Goal: Task Accomplishment & Management: Manage account settings

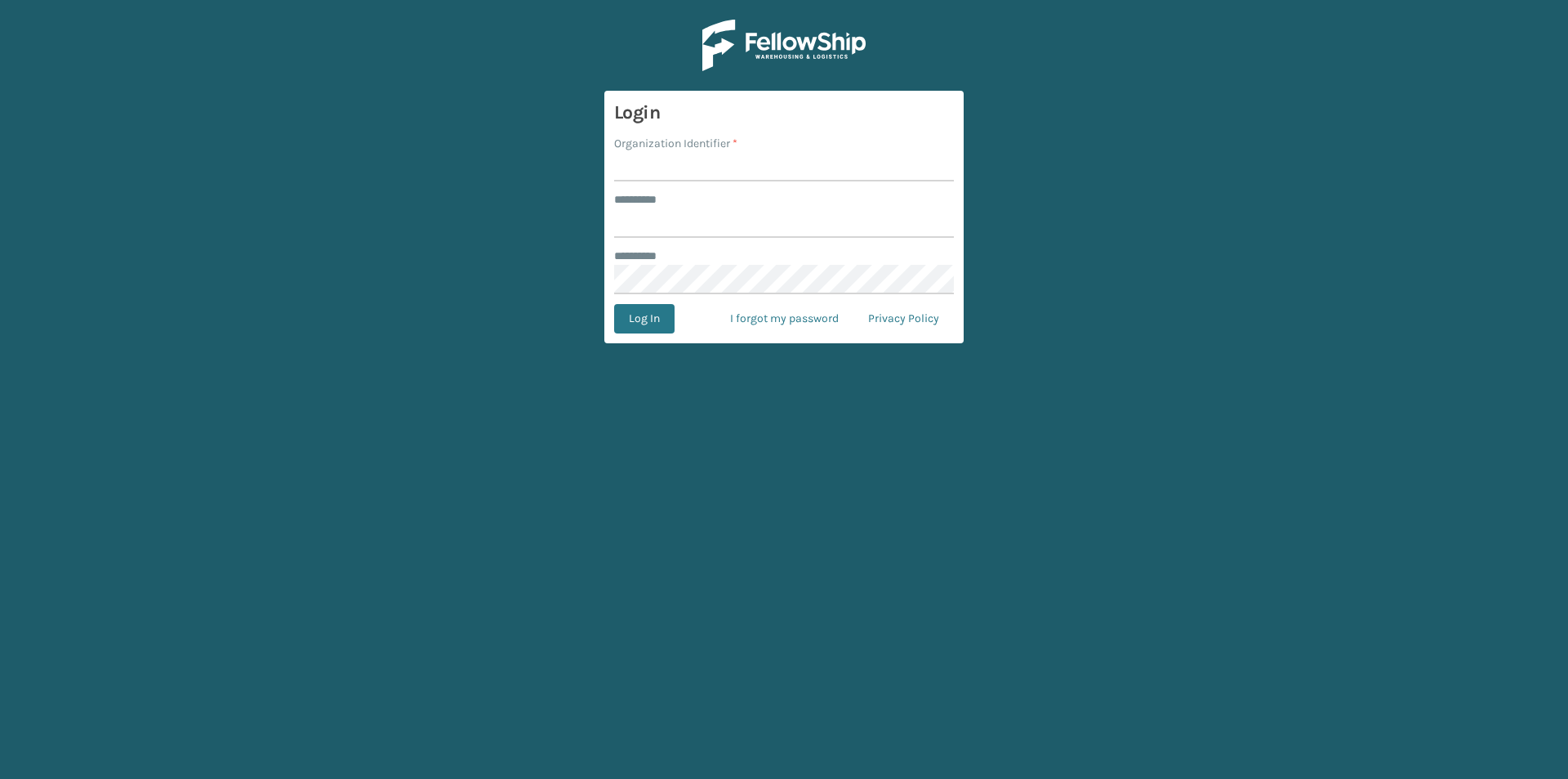
click at [663, 170] on input "Organization Identifier *" at bounding box center [783, 167] width 340 height 29
type input "fellowship - west"
click at [681, 225] on input "******** *" at bounding box center [783, 223] width 340 height 29
type input "******"
click at [614, 304] on button "Log In" at bounding box center [644, 319] width 60 height 29
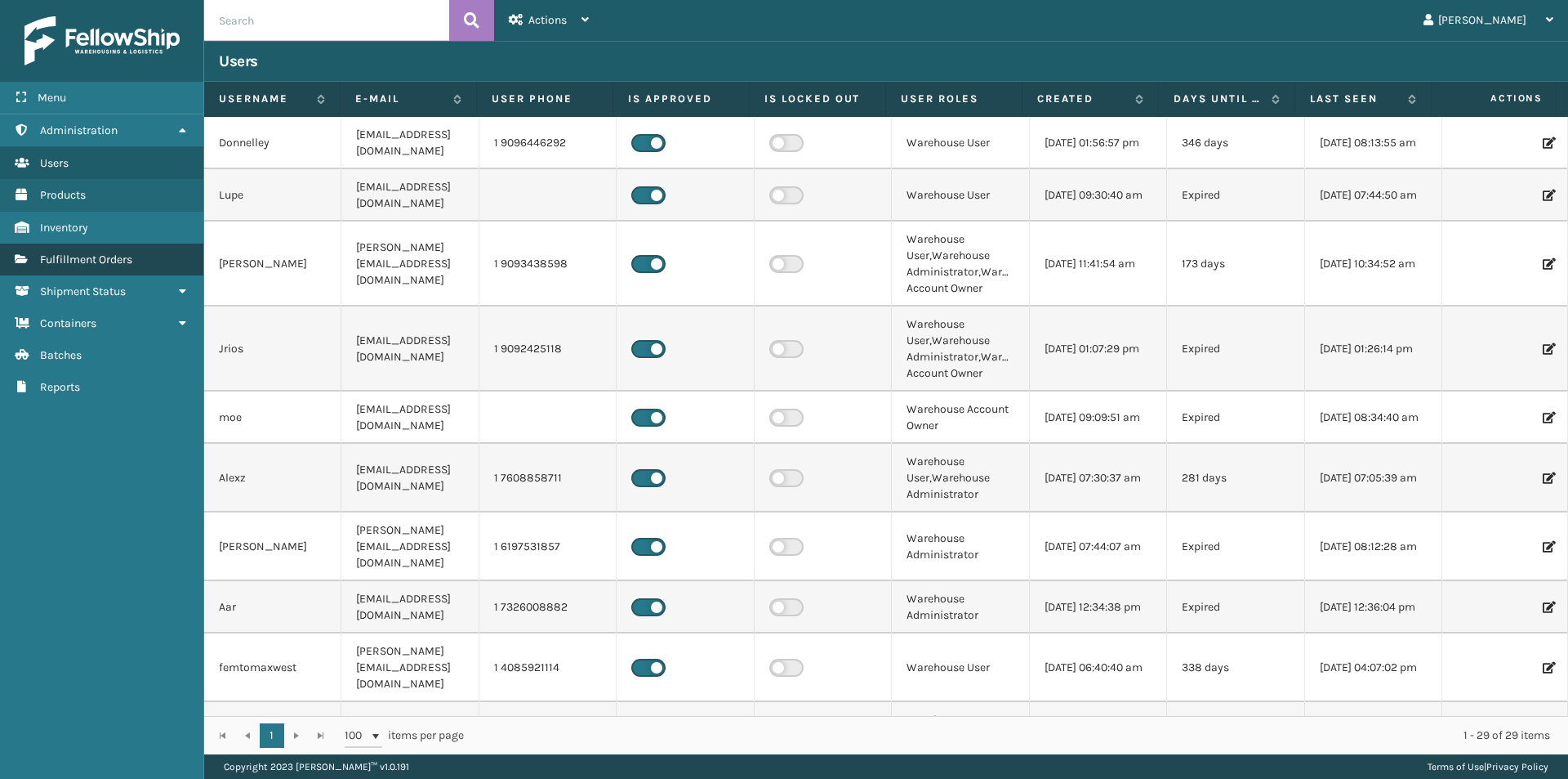
click at [143, 266] on link "Fulfillment Orders" at bounding box center [102, 259] width 203 height 32
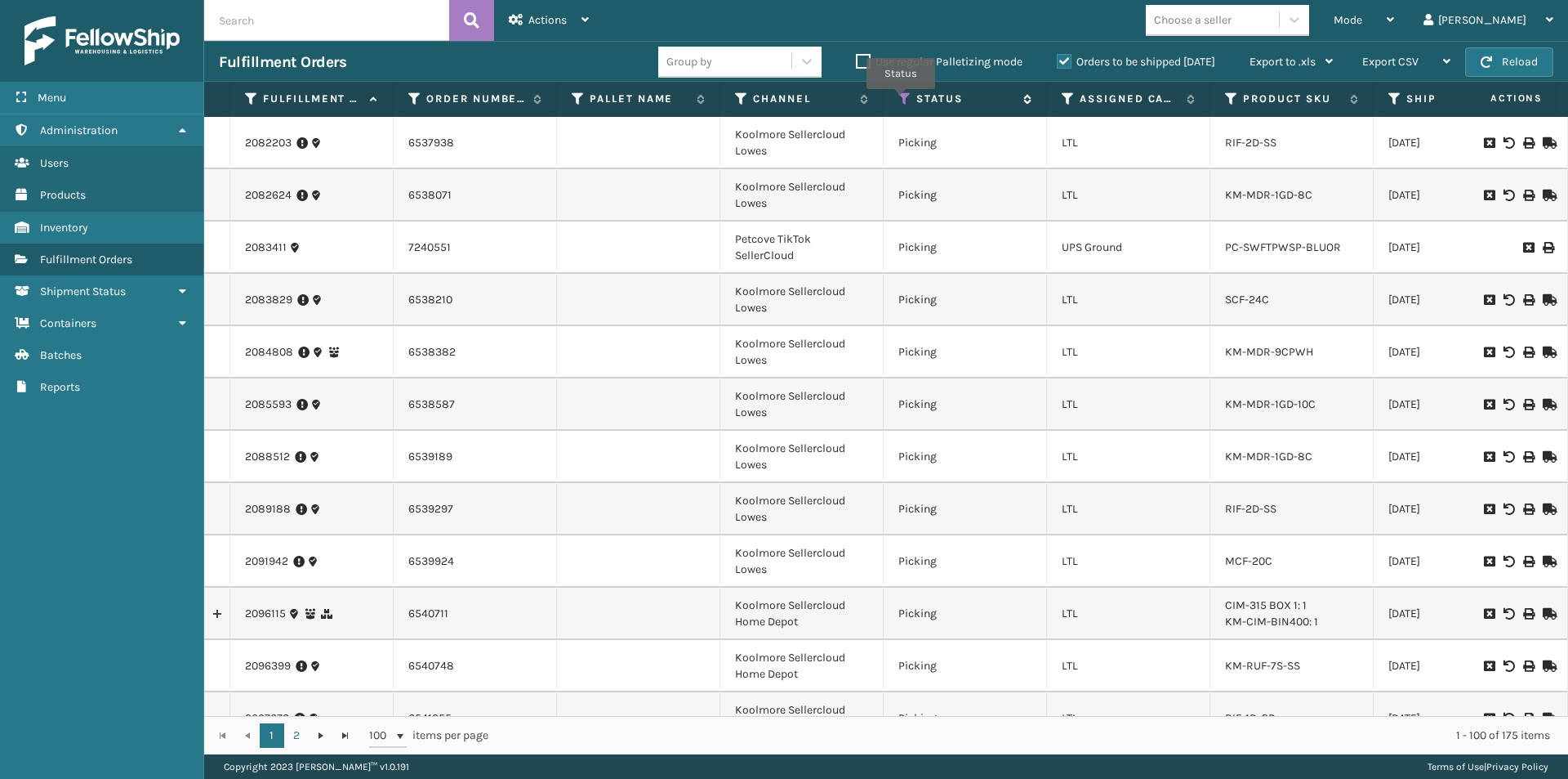
click at [900, 101] on icon at bounding box center [905, 99] width 13 height 15
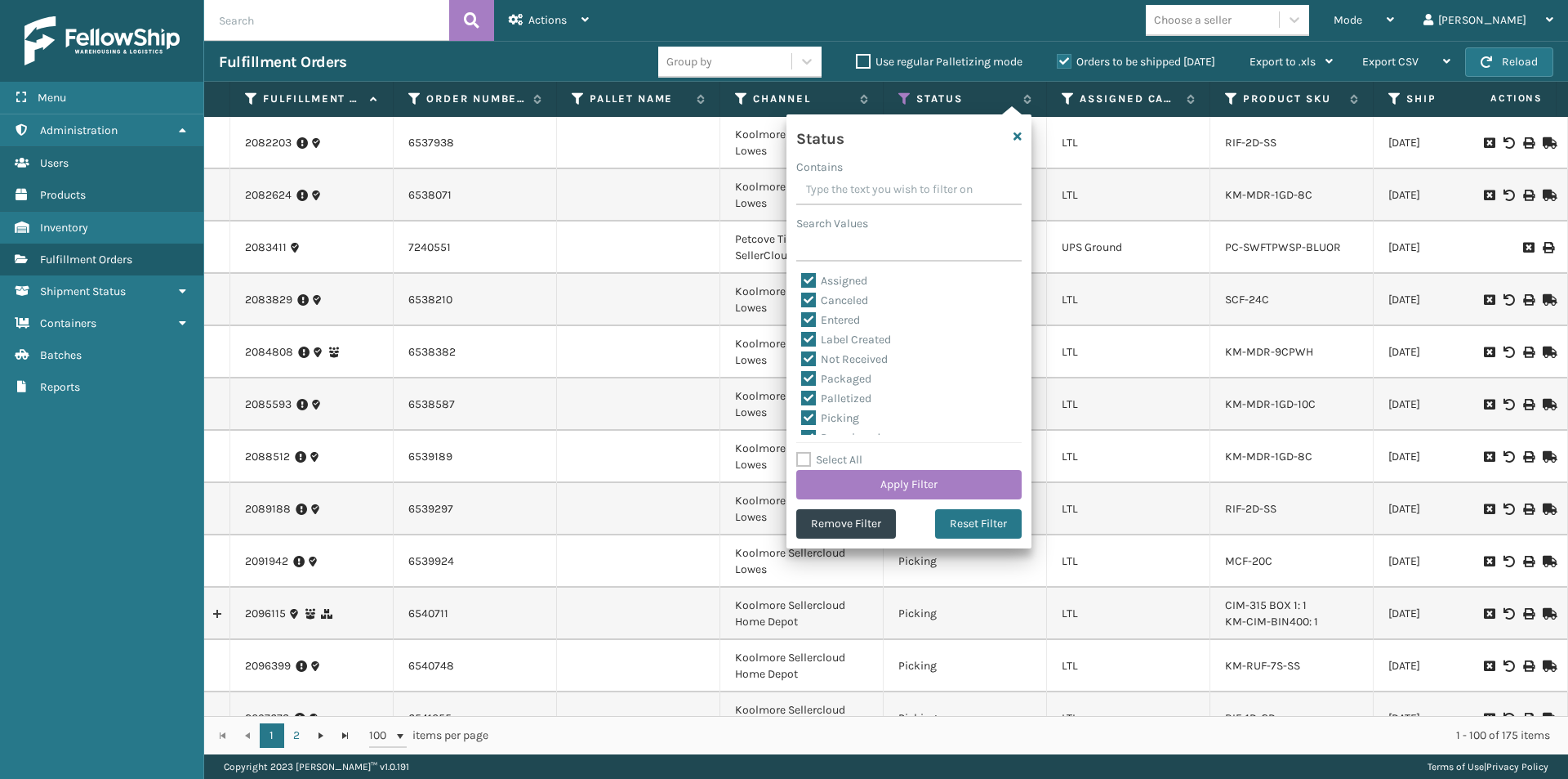
click at [832, 447] on div "Status Contains Search Values Assigned Canceled Entered Label Created Not Recei…" at bounding box center [909, 331] width 245 height 433
click at [832, 456] on label "Select All" at bounding box center [829, 459] width 66 height 14
click at [832, 452] on input "Select All" at bounding box center [918, 451] width 245 height 2
checkbox input "true"
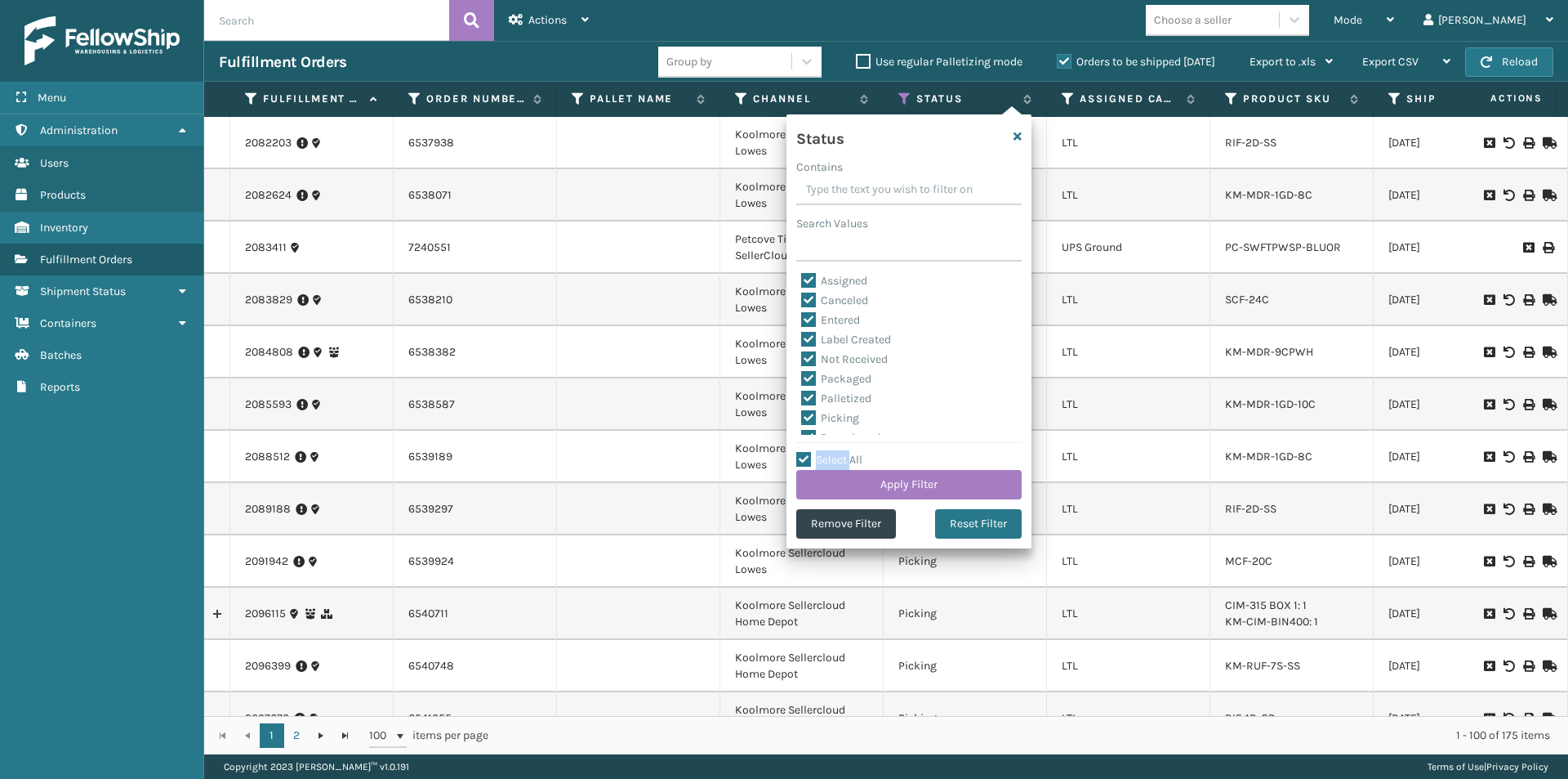
click at [832, 456] on label "Select All" at bounding box center [829, 459] width 66 height 14
click at [832, 452] on input "Select All" at bounding box center [918, 451] width 245 height 2
checkbox input "false"
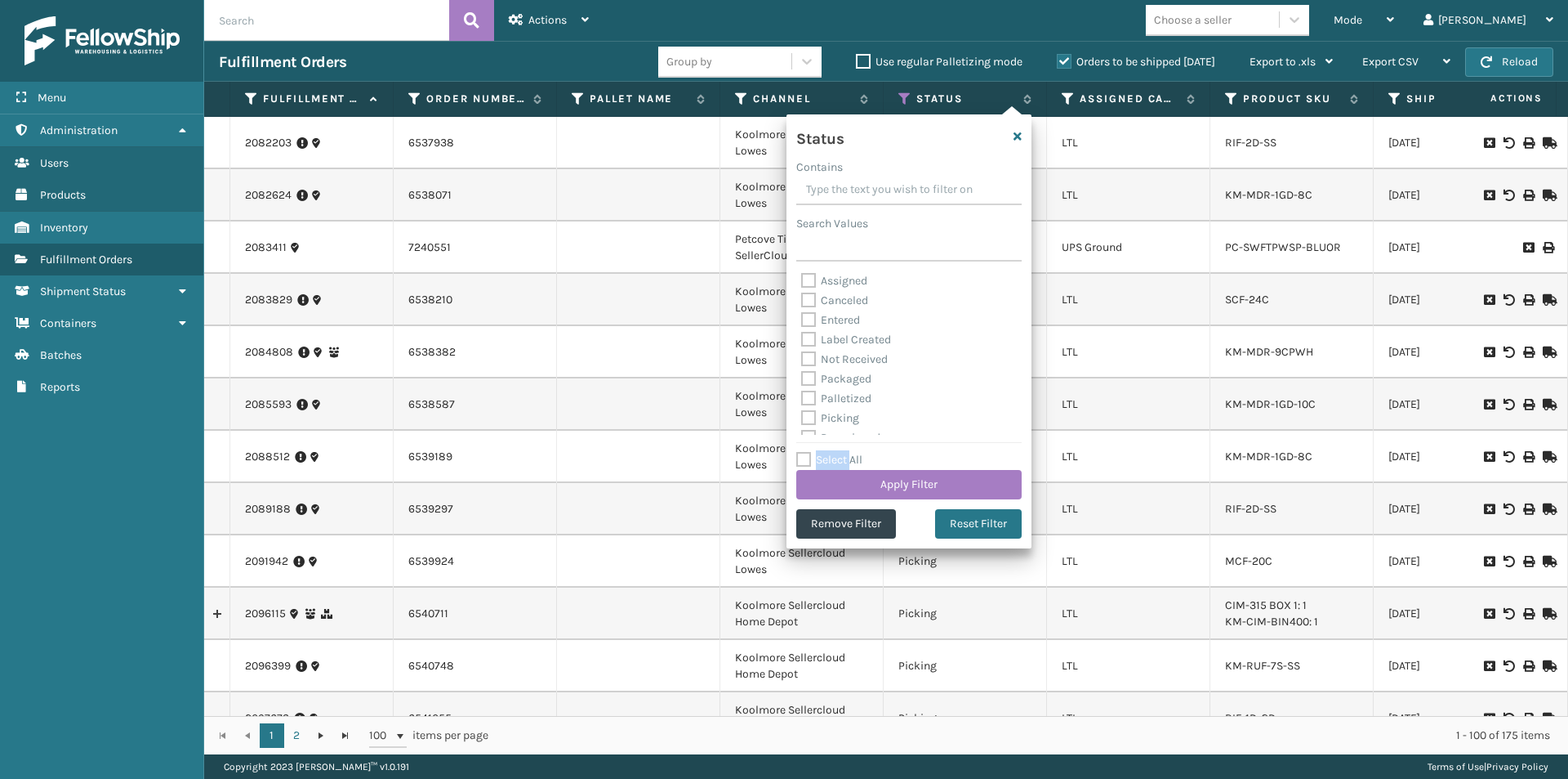
checkbox input "false"
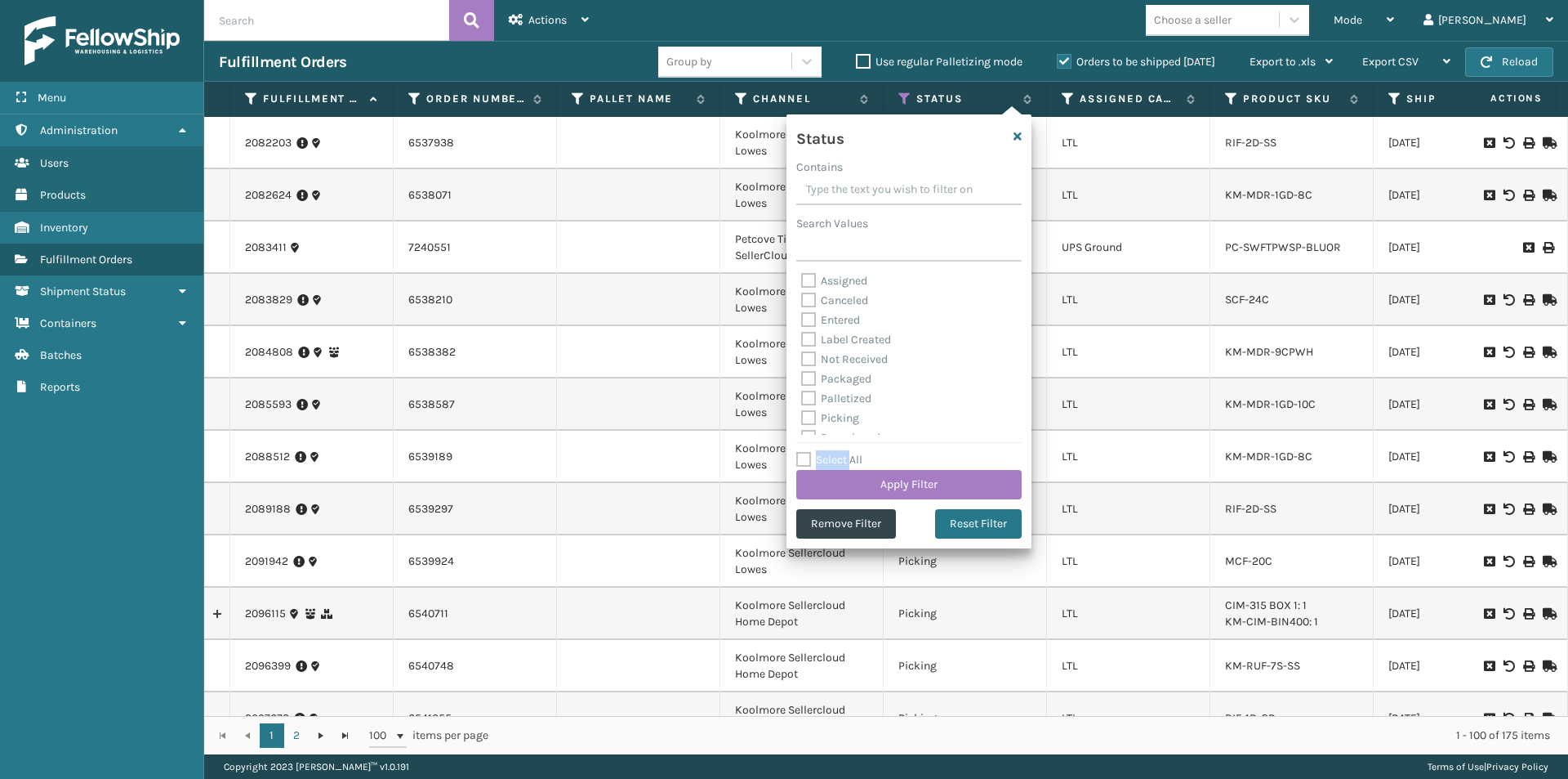
checkbox input "false"
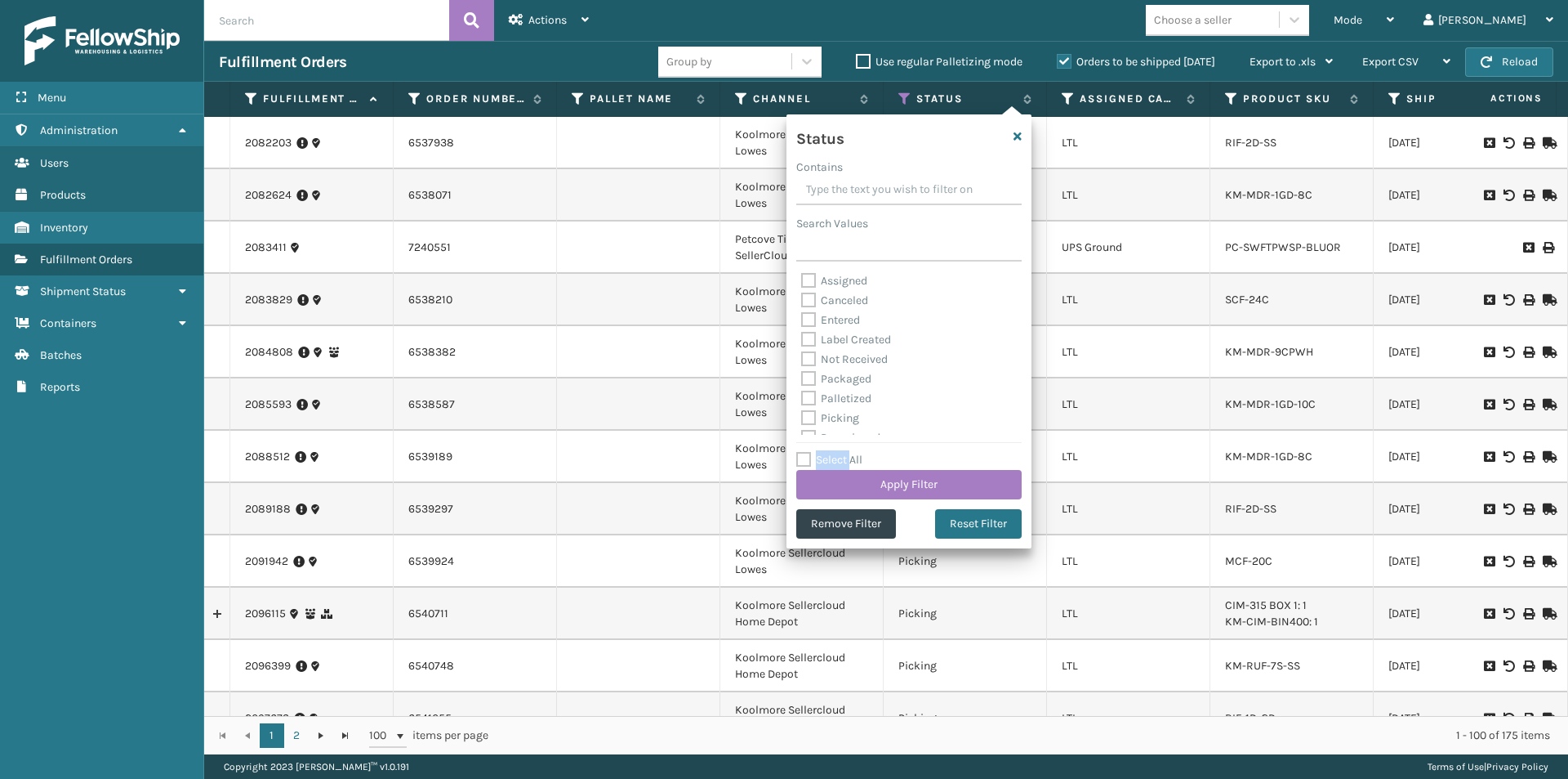
checkbox input "false"
click at [834, 417] on label "Picking" at bounding box center [830, 417] width 58 height 14
click at [801, 417] on input "Picking" at bounding box center [801, 414] width 1 height 11
checkbox input "true"
click at [862, 481] on button "Apply Filter" at bounding box center [909, 485] width 225 height 29
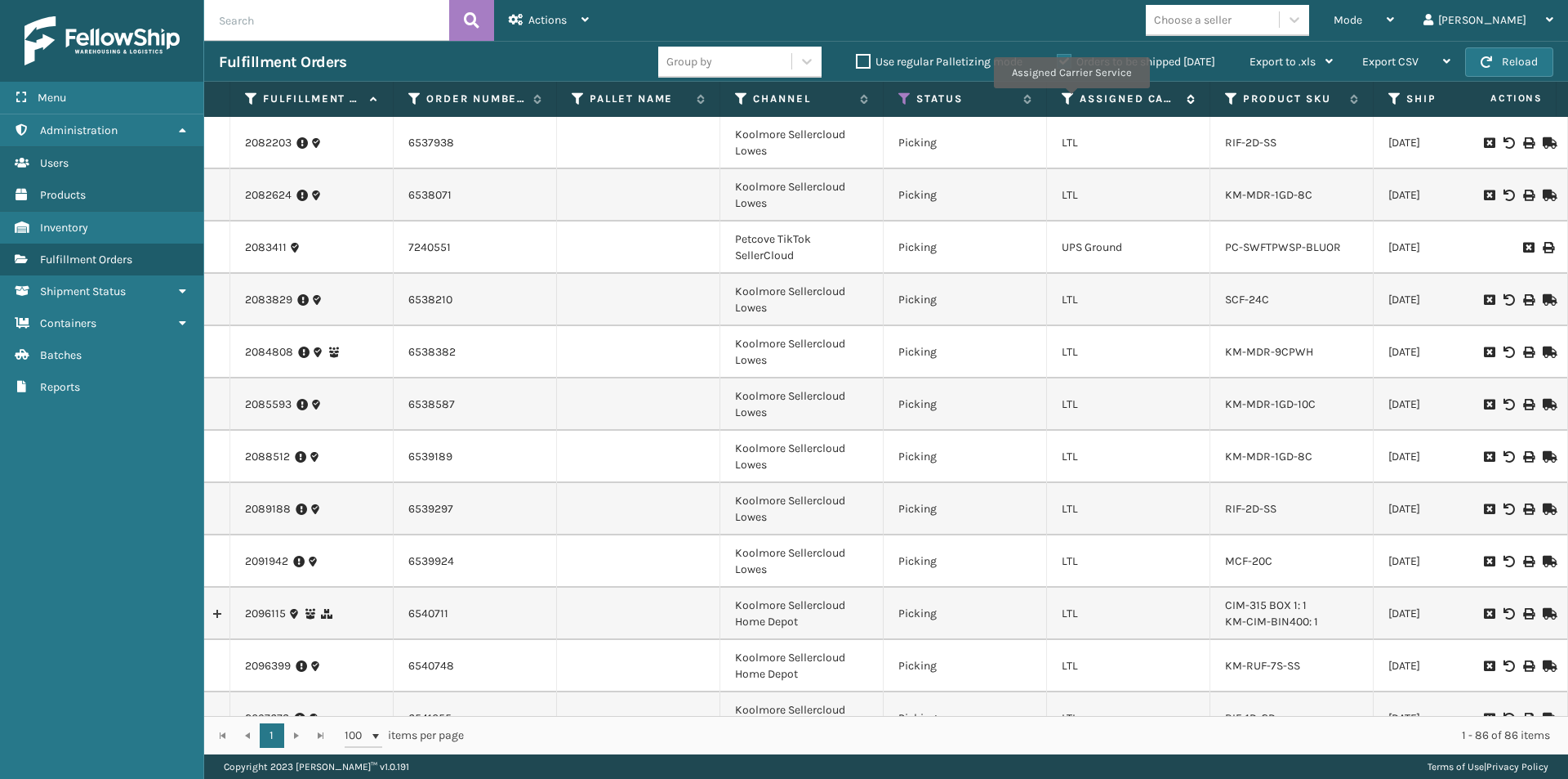
click at [1071, 100] on icon at bounding box center [1068, 99] width 13 height 15
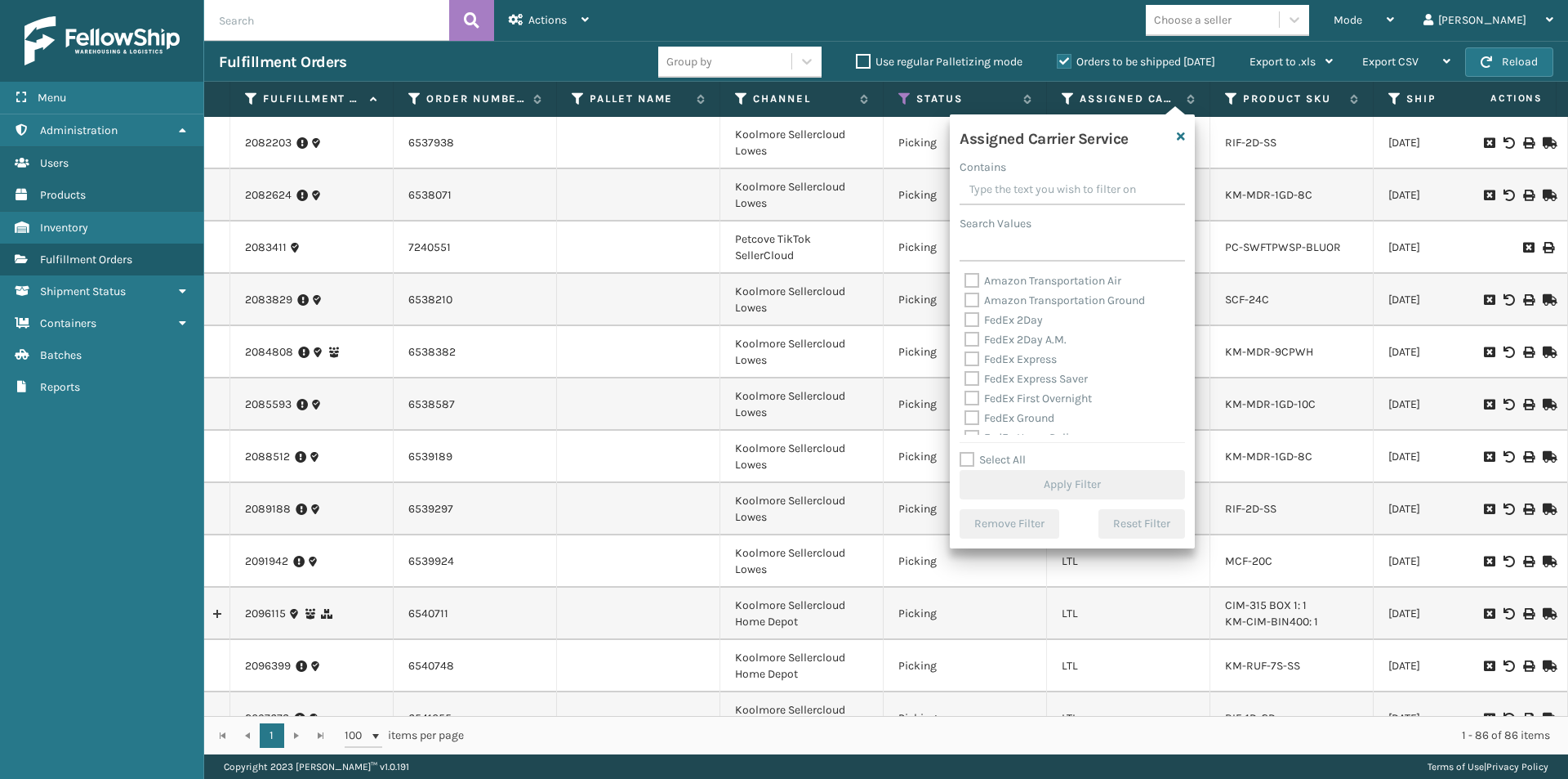
click at [1000, 459] on label "Select All" at bounding box center [992, 459] width 66 height 14
click at [1000, 452] on input "Select All" at bounding box center [1081, 451] width 245 height 2
checkbox input "true"
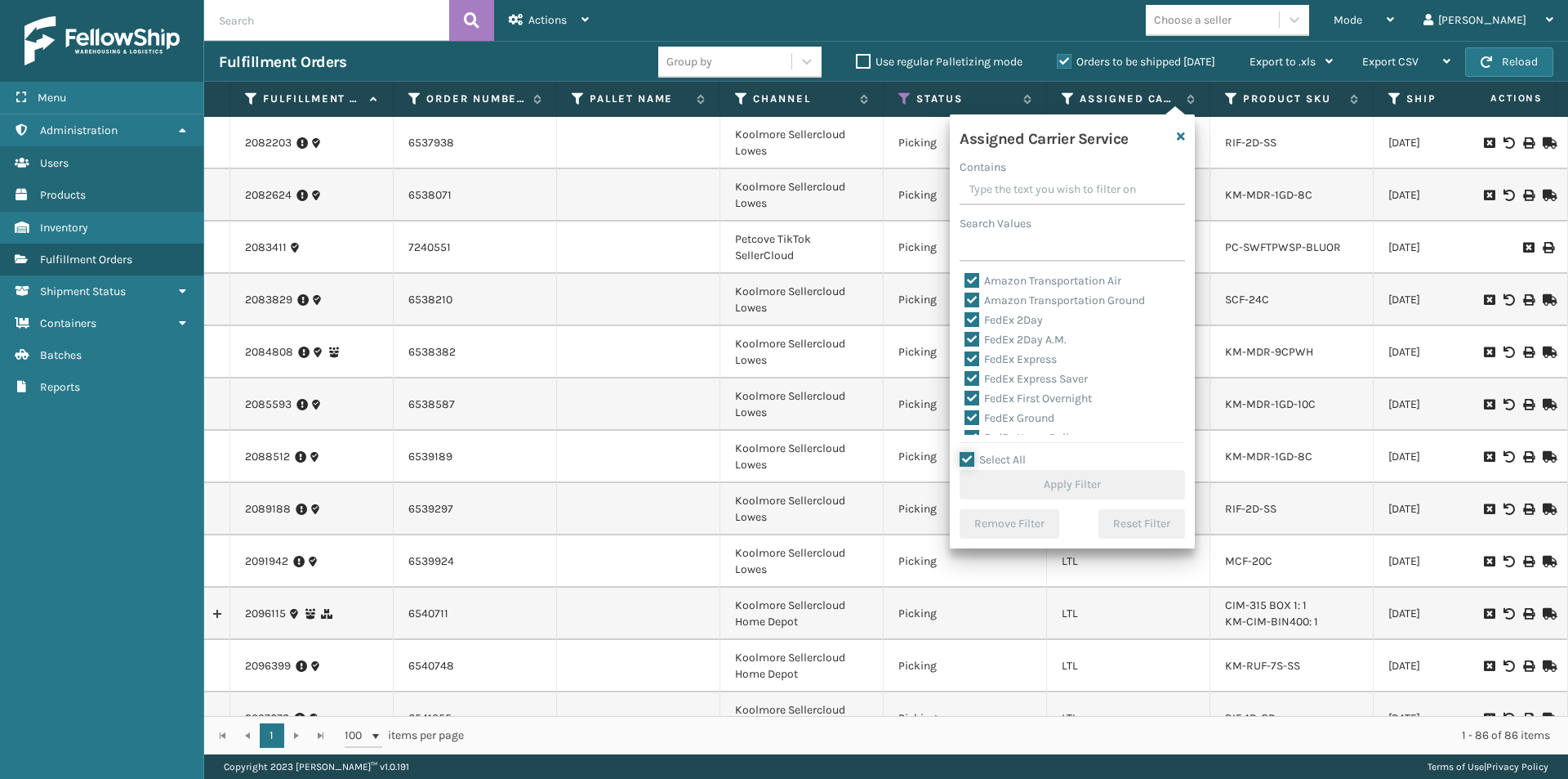
checkbox input "true"
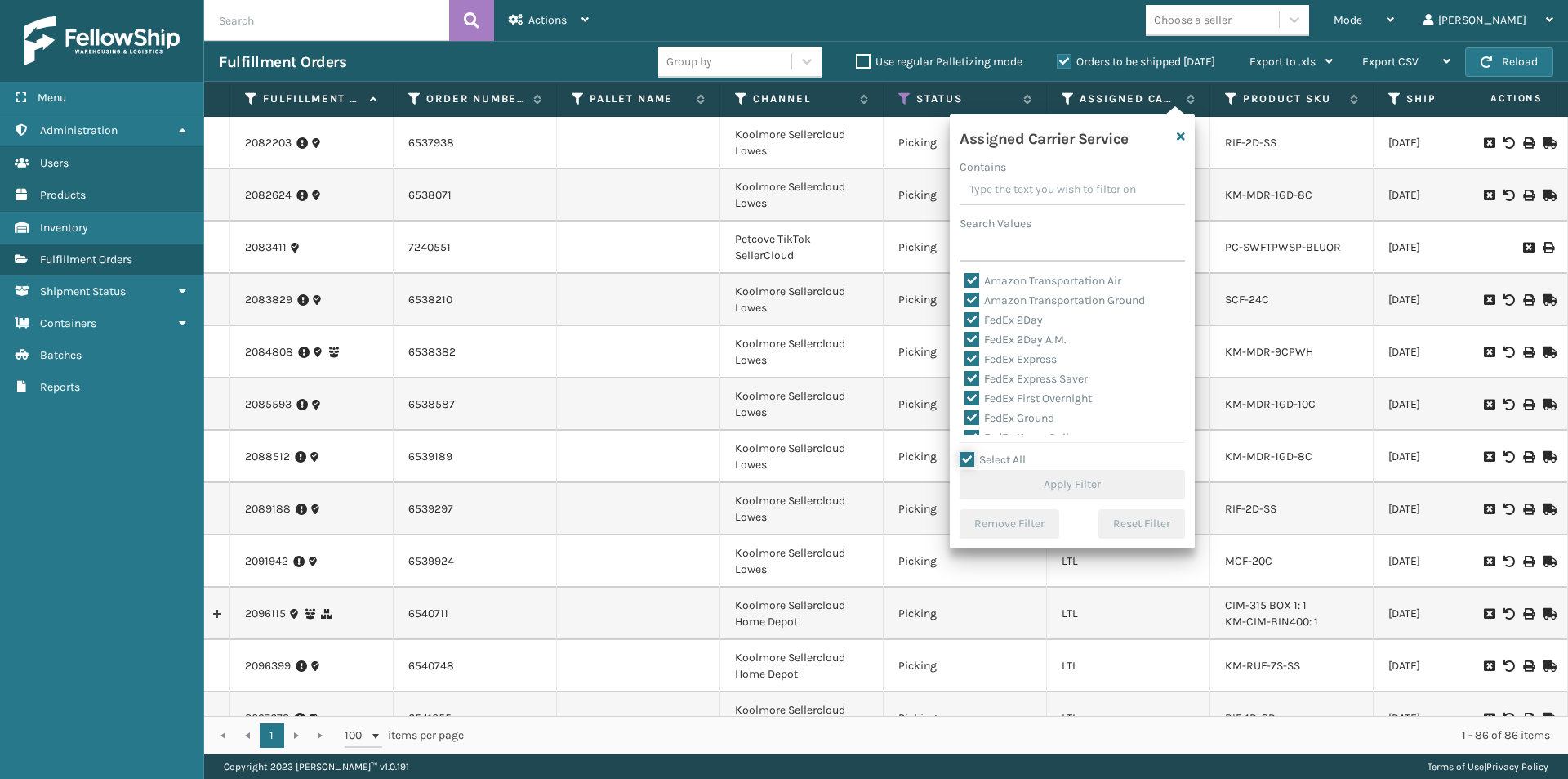
checkbox input "true"
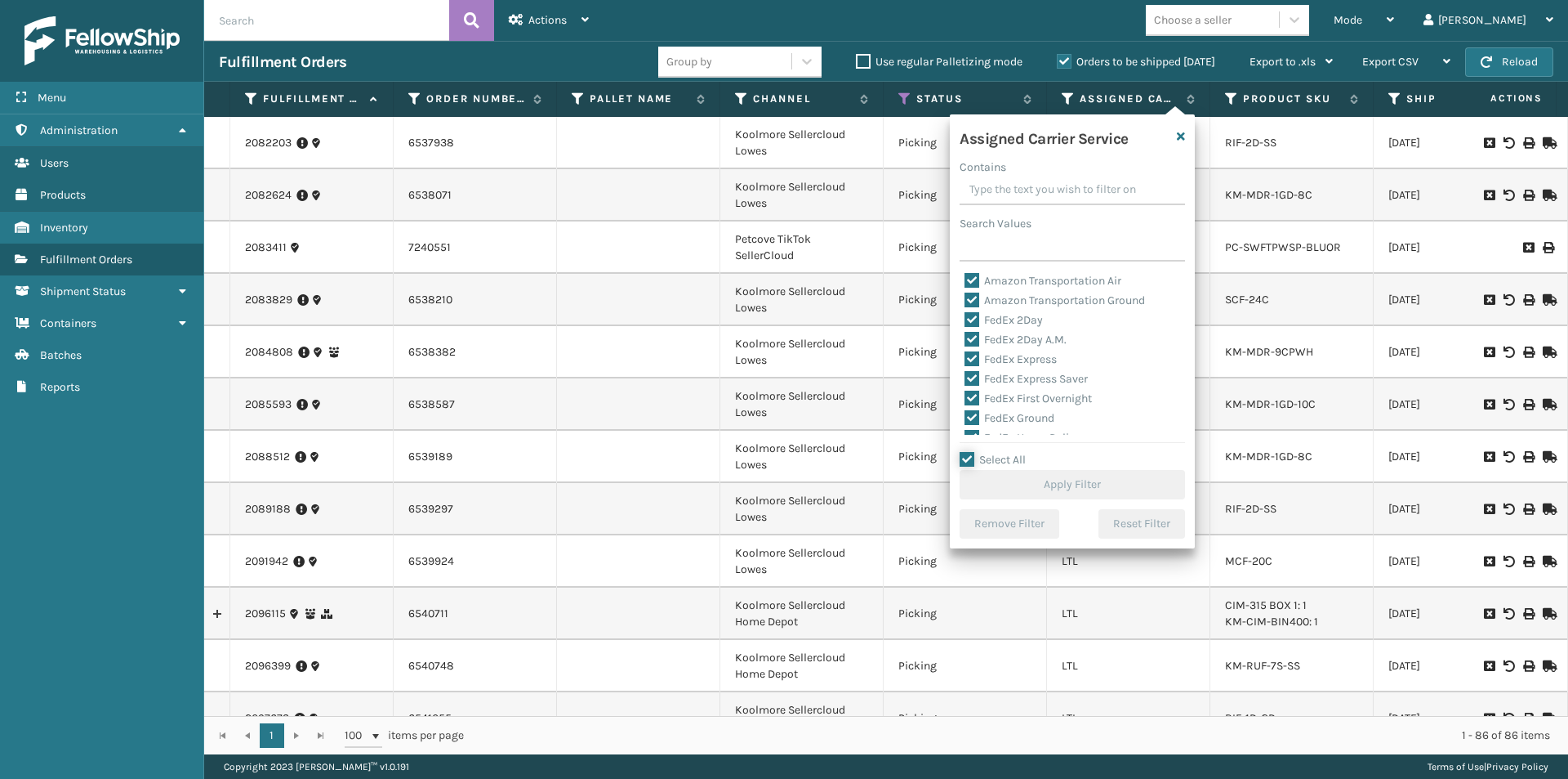
checkbox input "true"
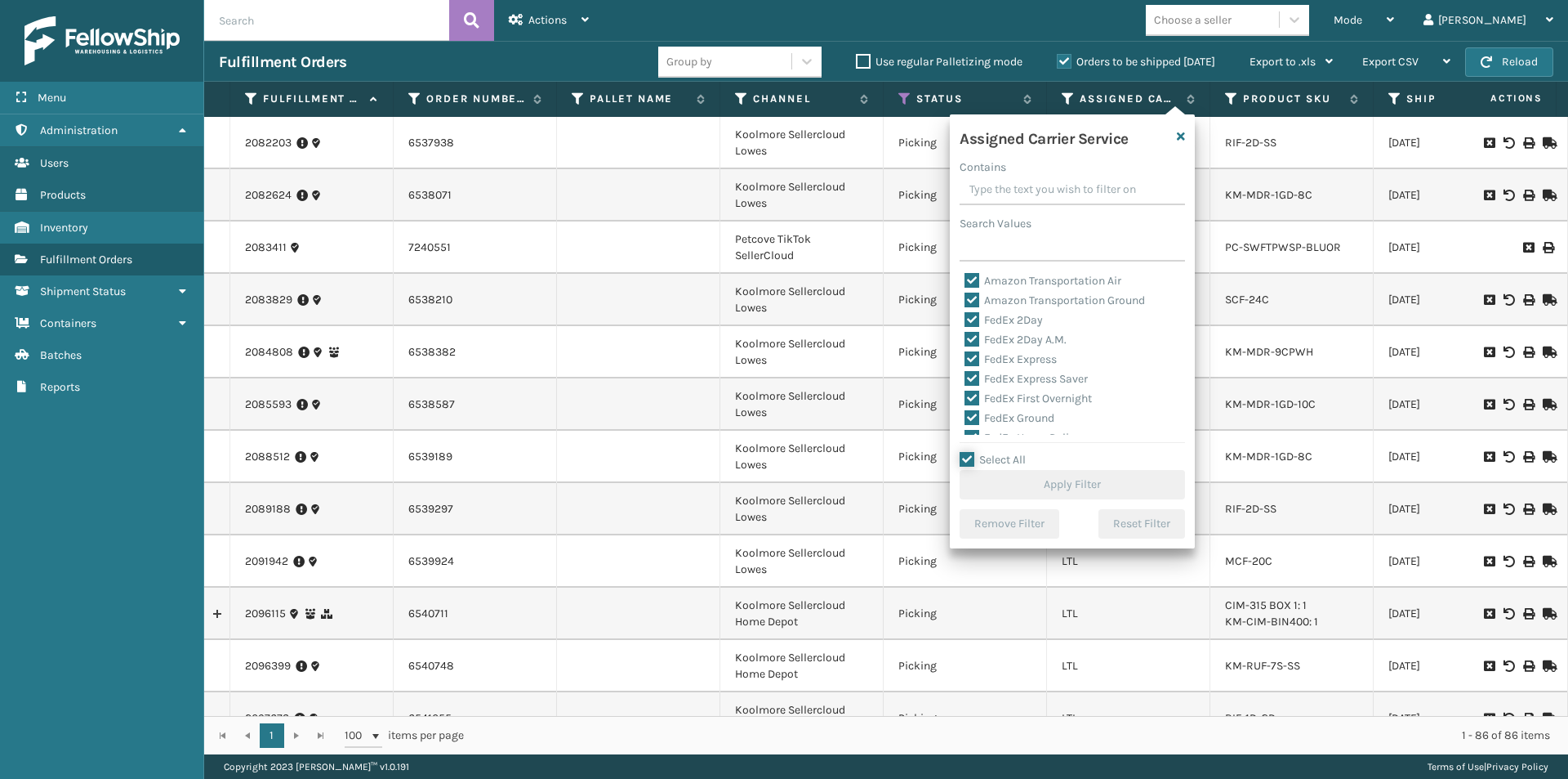
checkbox input "true"
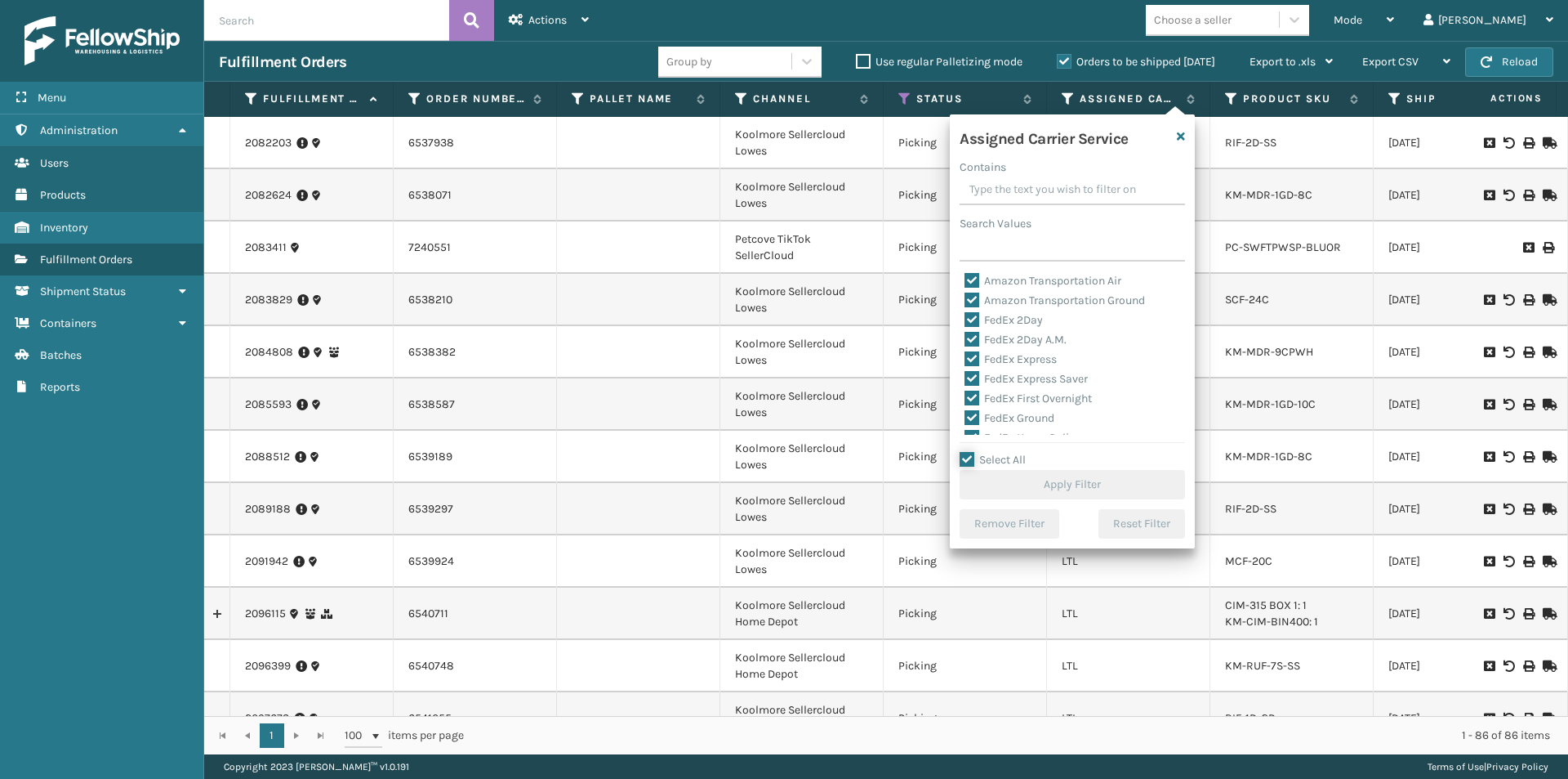
checkbox input "true"
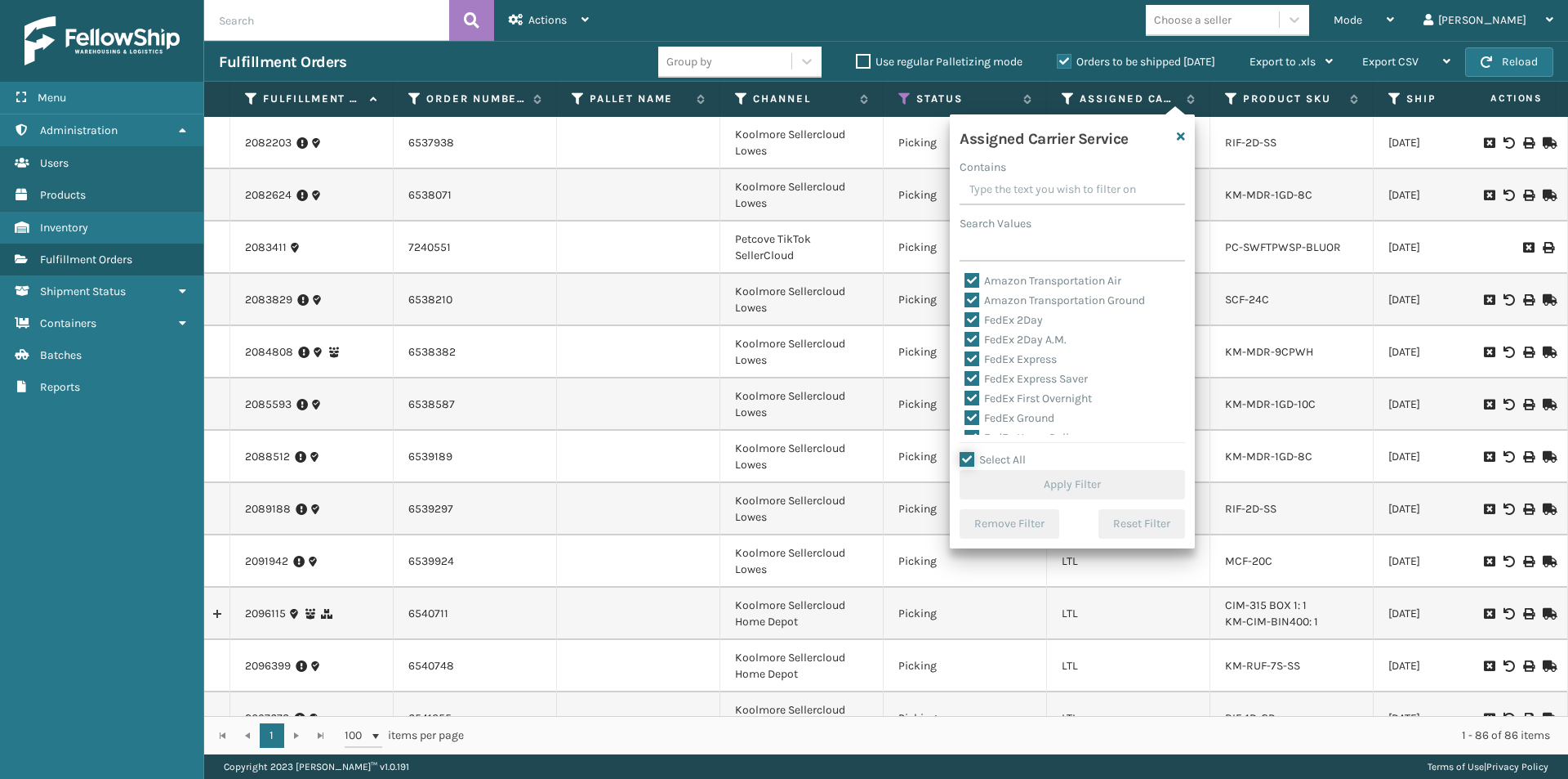
checkbox input "true"
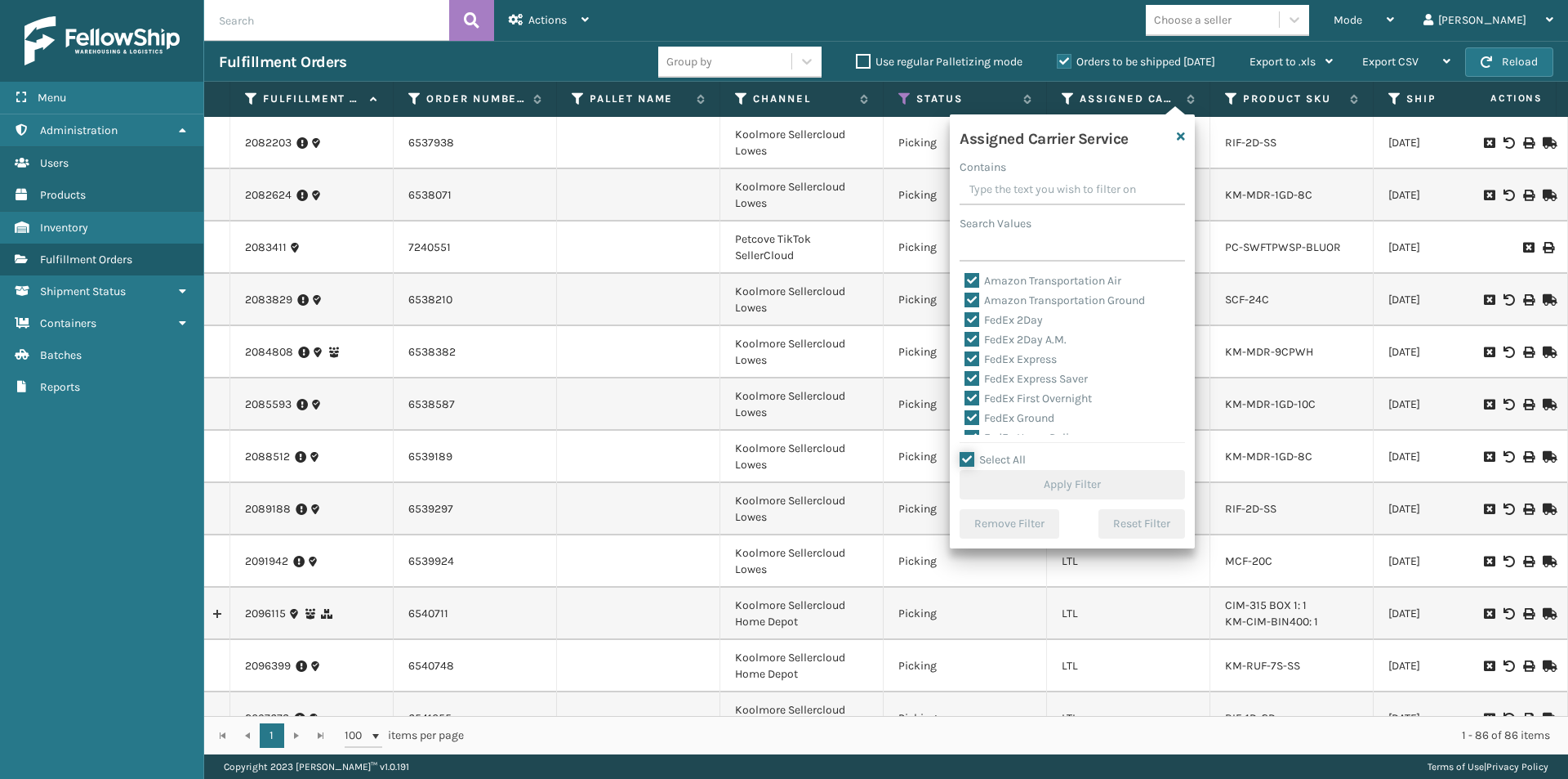
checkbox input "true"
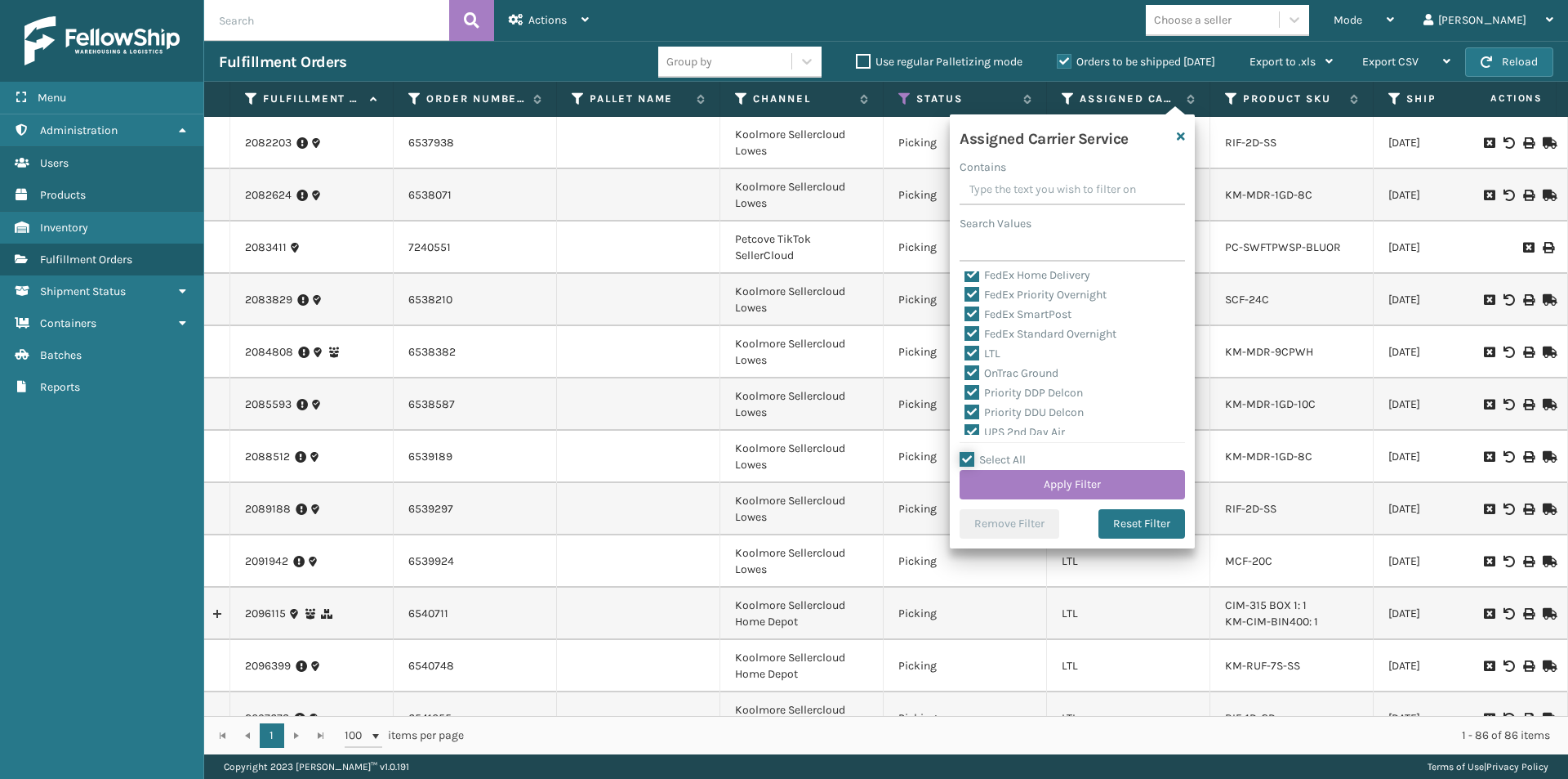
scroll to position [163, 0]
click at [984, 353] on label "LTL" at bounding box center [982, 352] width 36 height 14
click at [965, 353] on input "LTL" at bounding box center [964, 348] width 1 height 11
checkbox input "false"
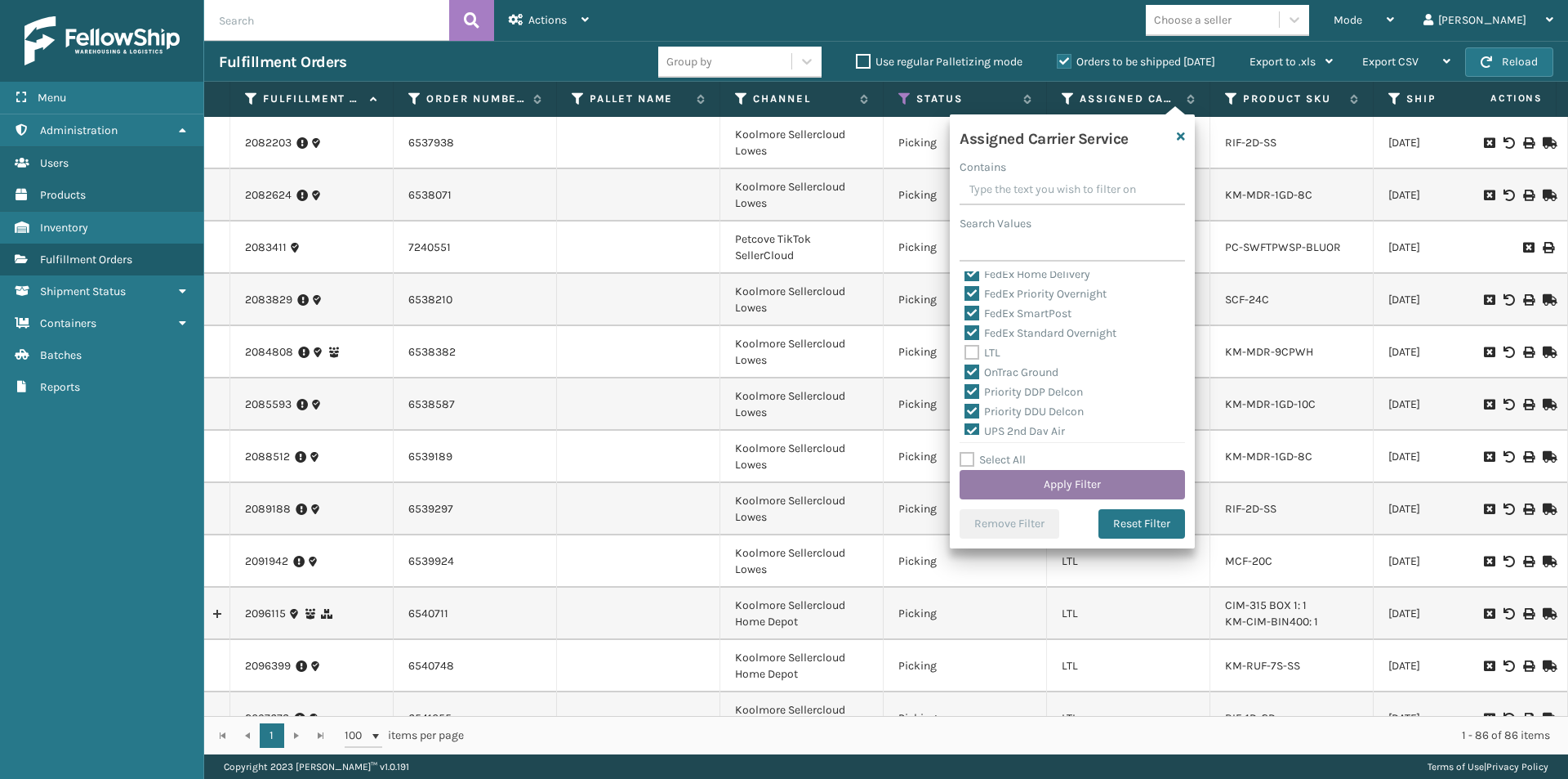
click at [1045, 478] on button "Apply Filter" at bounding box center [1072, 485] width 225 height 29
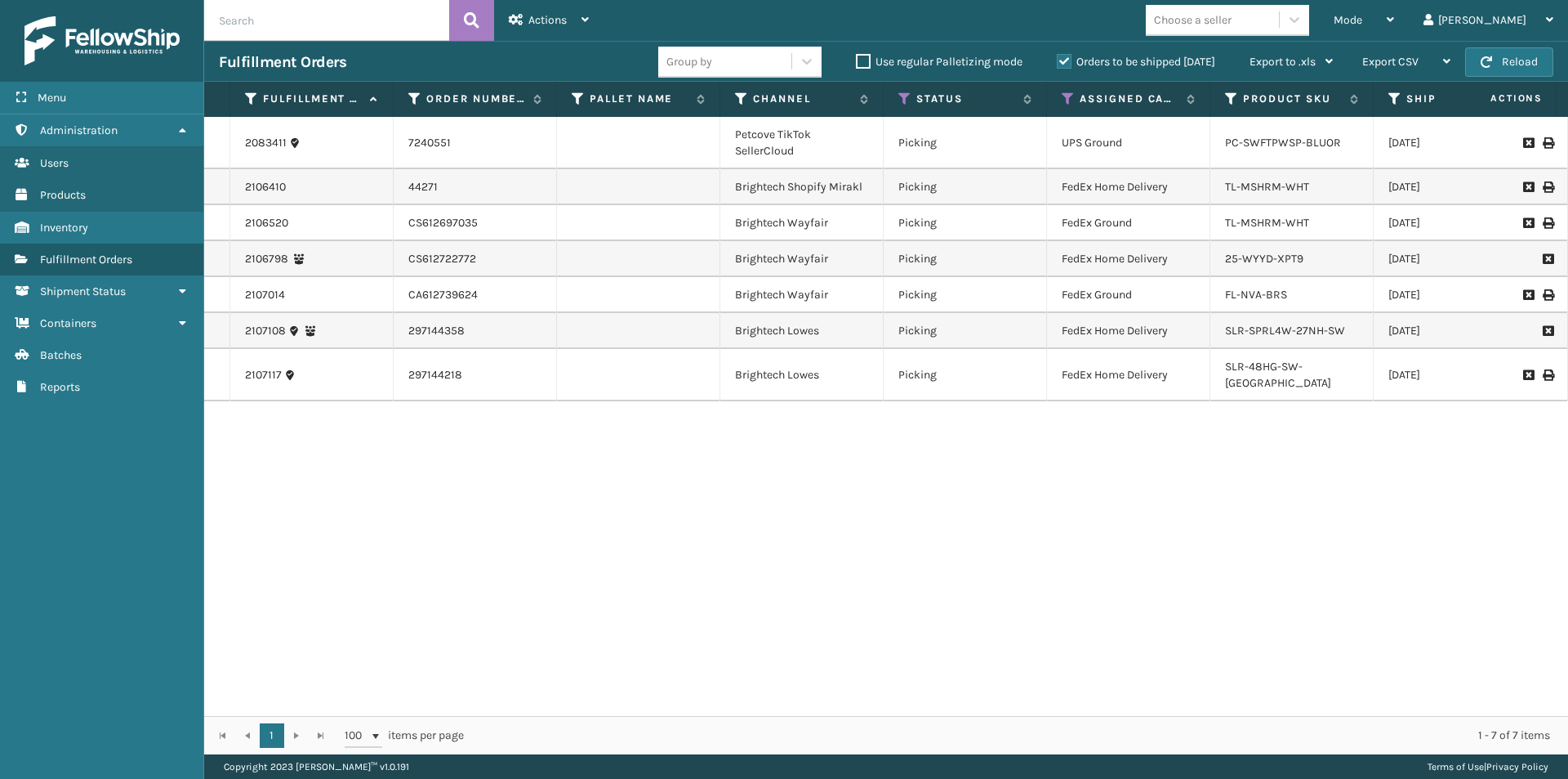
click at [1064, 68] on label "Orders to be shipped [DATE]" at bounding box center [1136, 61] width 158 height 14
click at [1057, 63] on input "Orders to be shipped [DATE]" at bounding box center [1057, 58] width 1 height 11
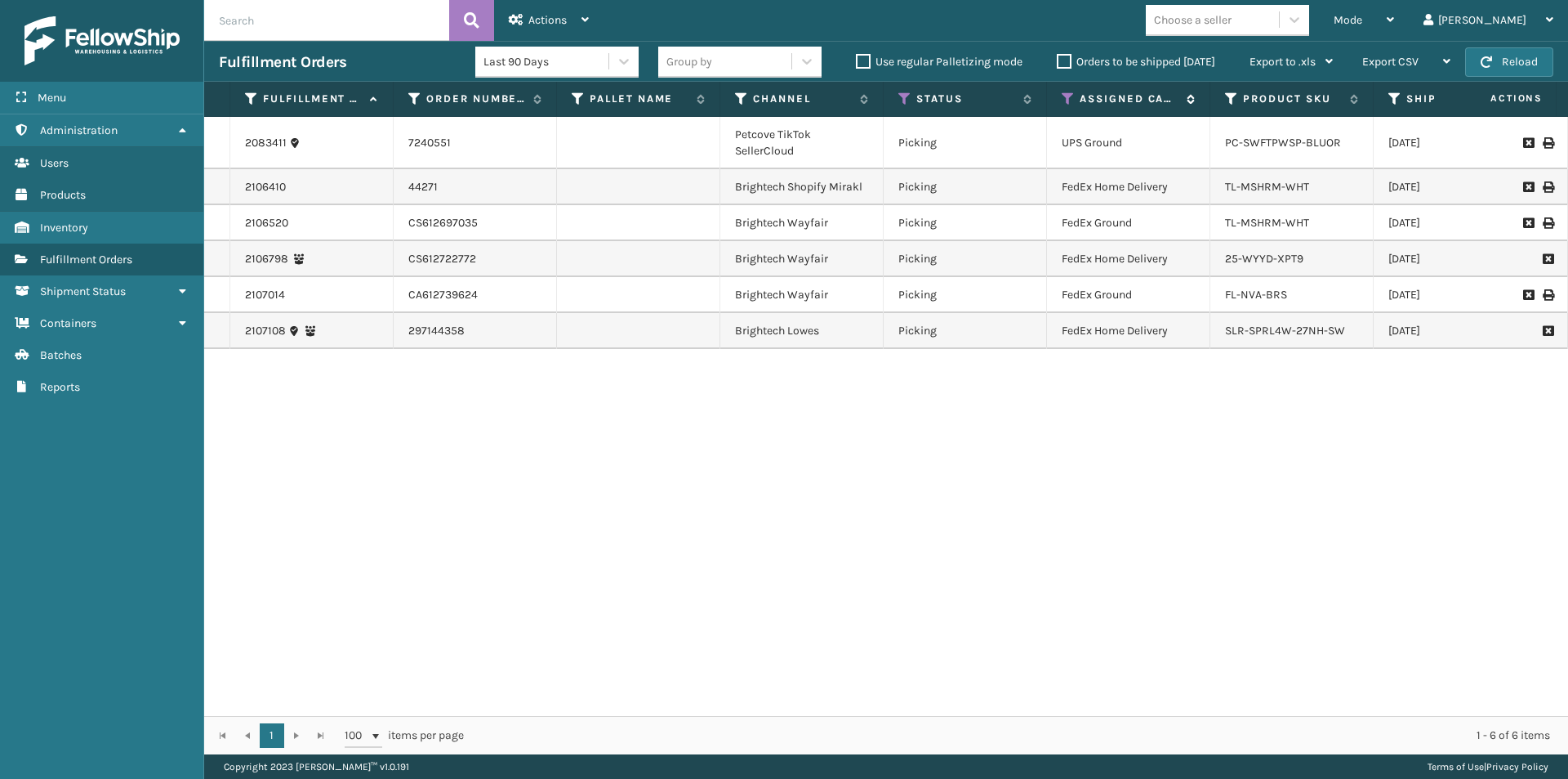
click at [1067, 97] on icon at bounding box center [1068, 99] width 13 height 15
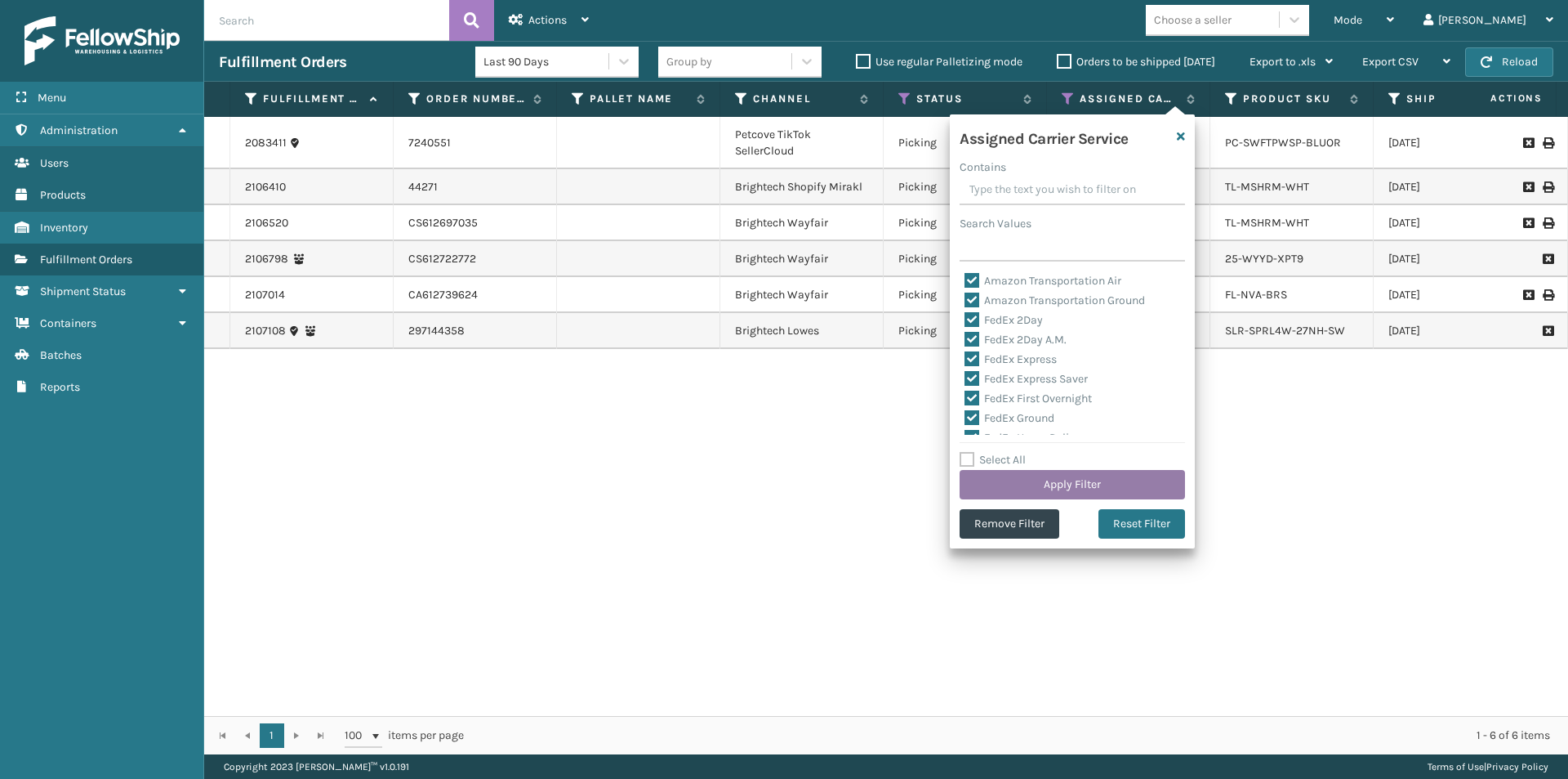
click at [1102, 479] on button "Apply Filter" at bounding box center [1072, 485] width 225 height 29
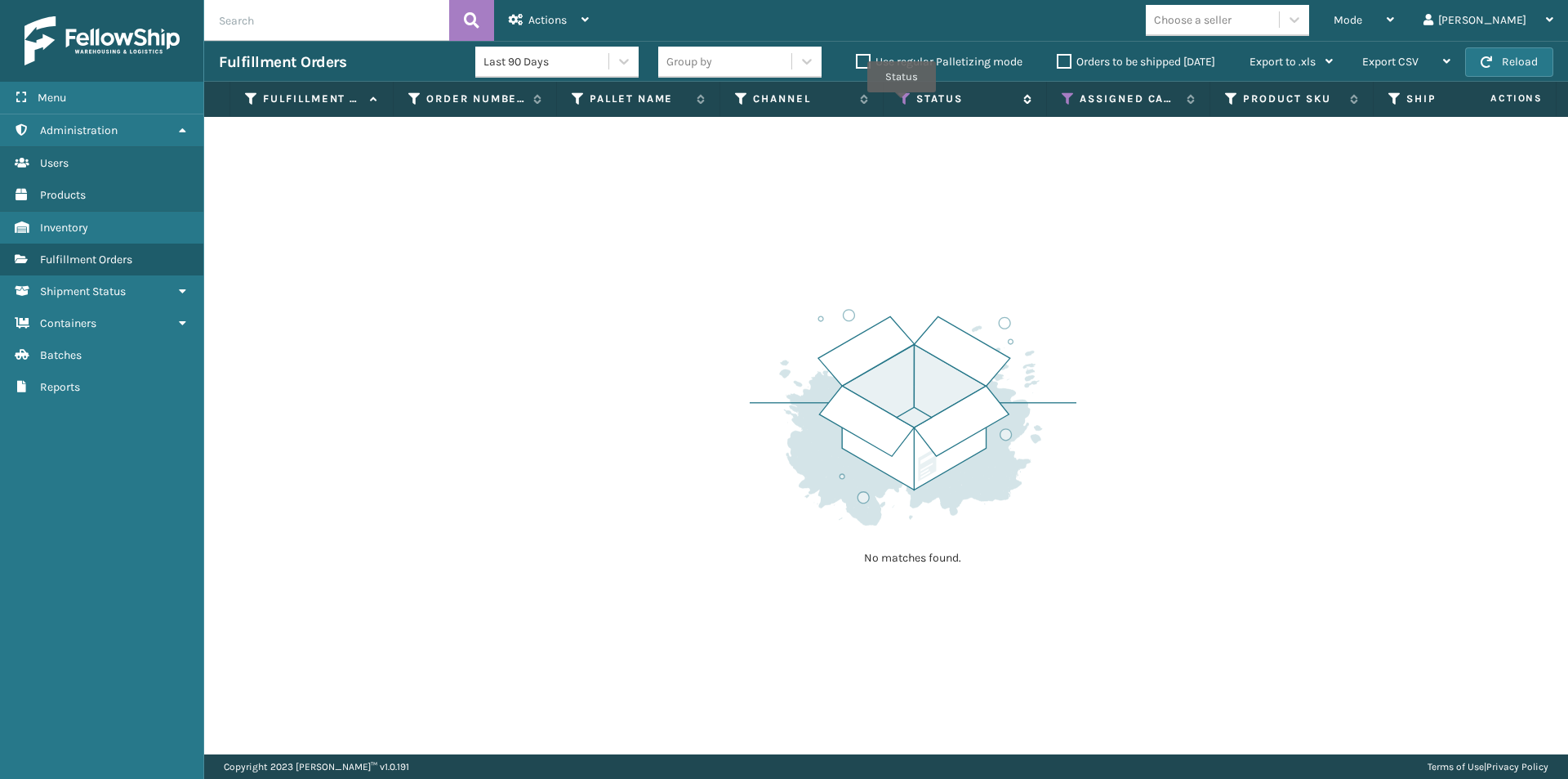
click at [905, 102] on icon at bounding box center [905, 99] width 13 height 15
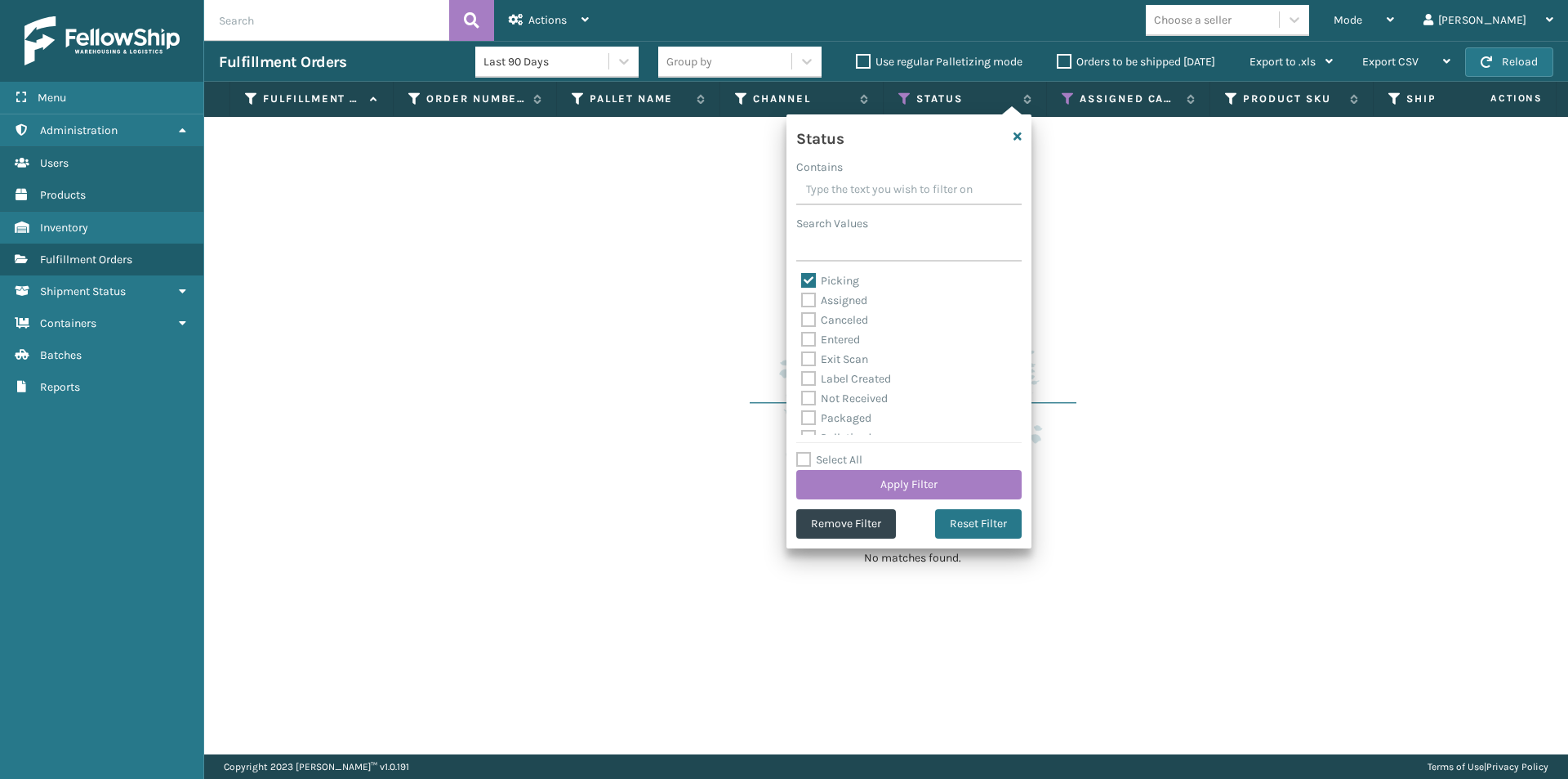
click at [833, 453] on div "Select All Apply Filter" at bounding box center [909, 474] width 225 height 49
click at [875, 373] on label "Label Created" at bounding box center [846, 379] width 90 height 14
click at [801, 373] on input "Label Created" at bounding box center [801, 375] width 1 height 11
checkbox input "true"
click at [832, 277] on label "Picking" at bounding box center [830, 280] width 58 height 14
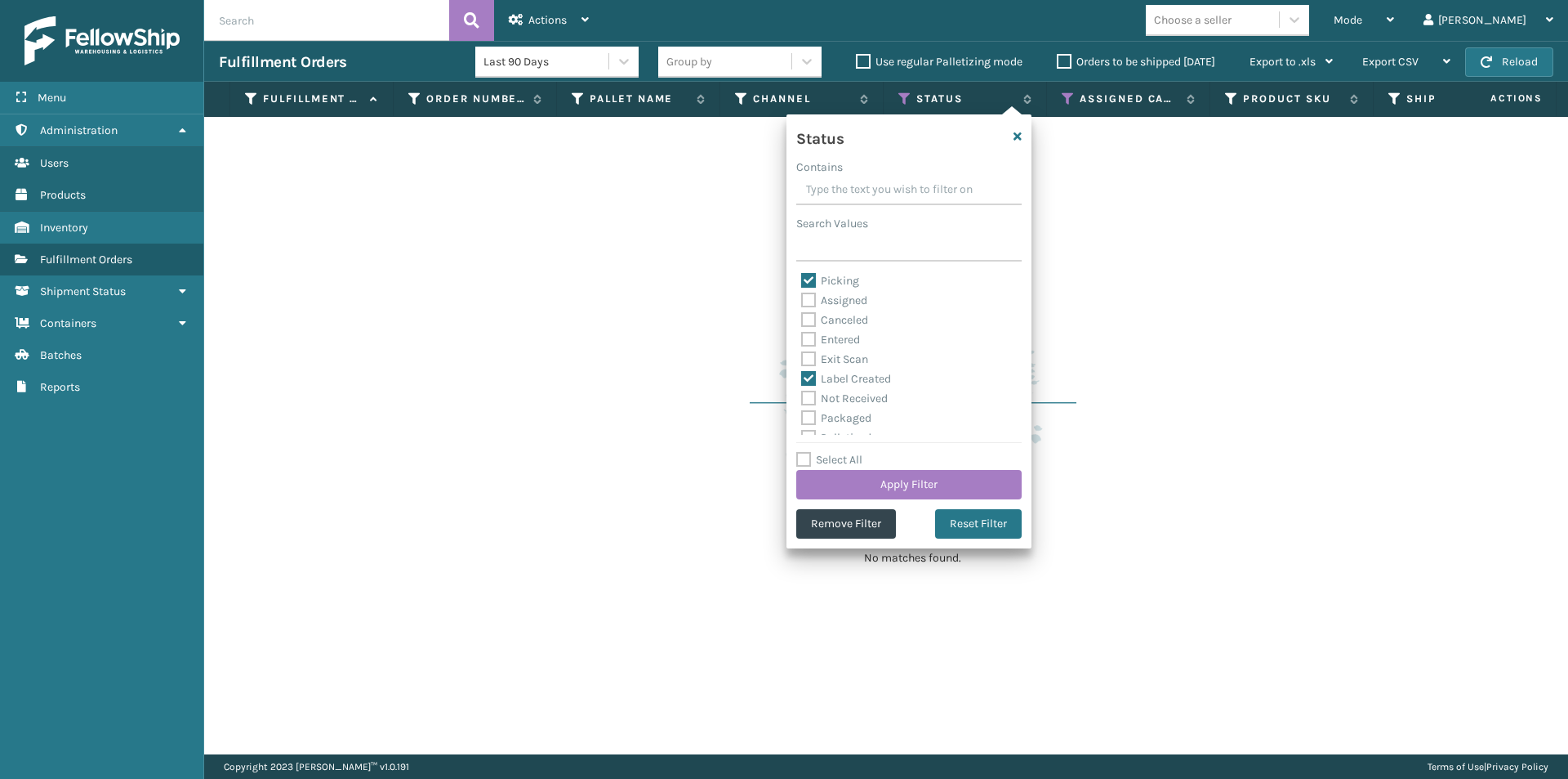
click at [801, 277] on input "Picking" at bounding box center [801, 277] width 1 height 11
checkbox input "false"
click at [848, 342] on label "Packaged" at bounding box center [836, 335] width 71 height 14
click at [851, 355] on label "Palletized" at bounding box center [836, 356] width 71 height 14
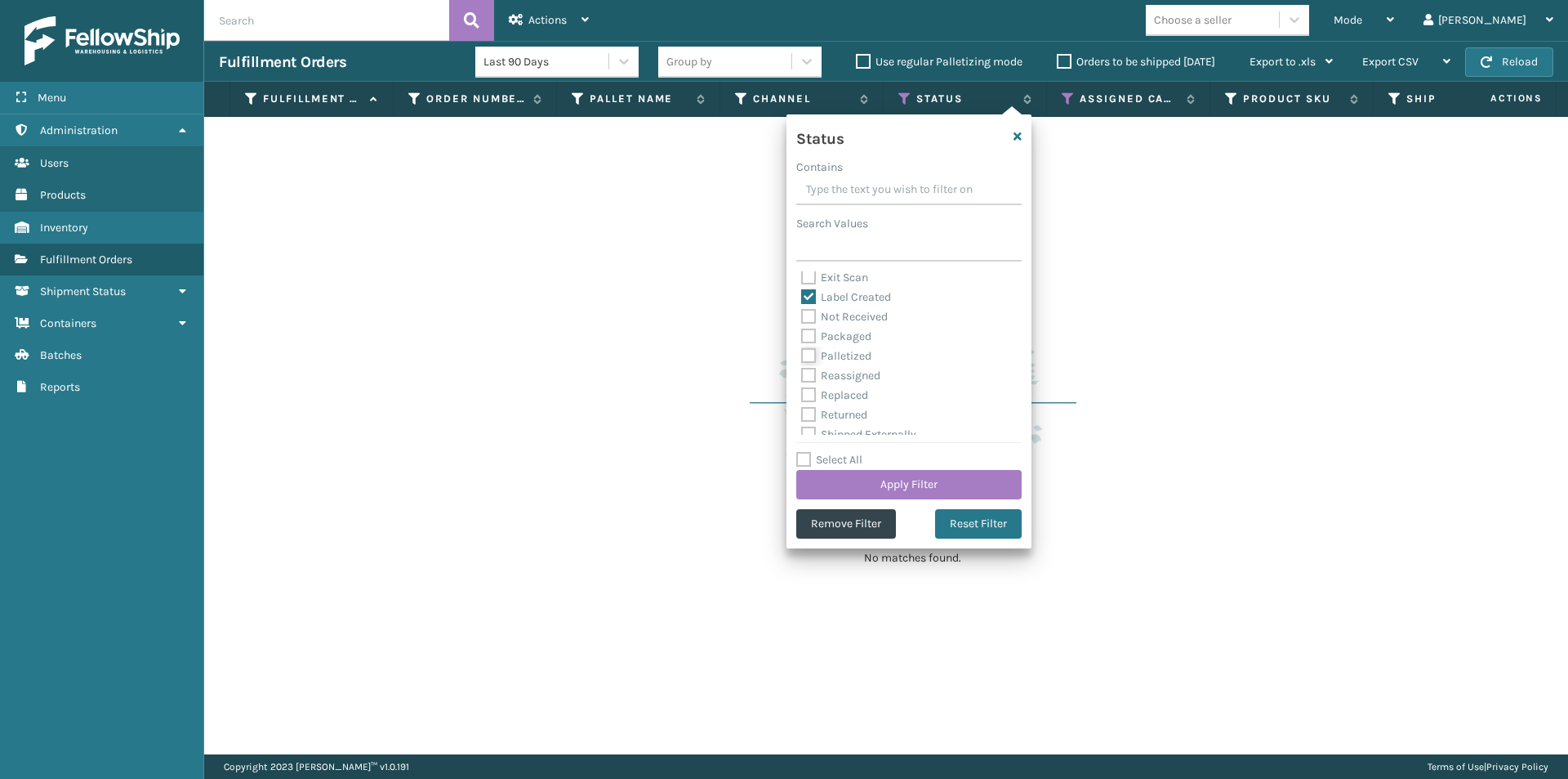
click at [801, 355] on input "Palletized" at bounding box center [801, 352] width 1 height 11
checkbox input "true"
click at [835, 337] on label "Packaged" at bounding box center [836, 335] width 71 height 14
click at [801, 337] on input "Packaged" at bounding box center [801, 333] width 1 height 11
checkbox input "true"
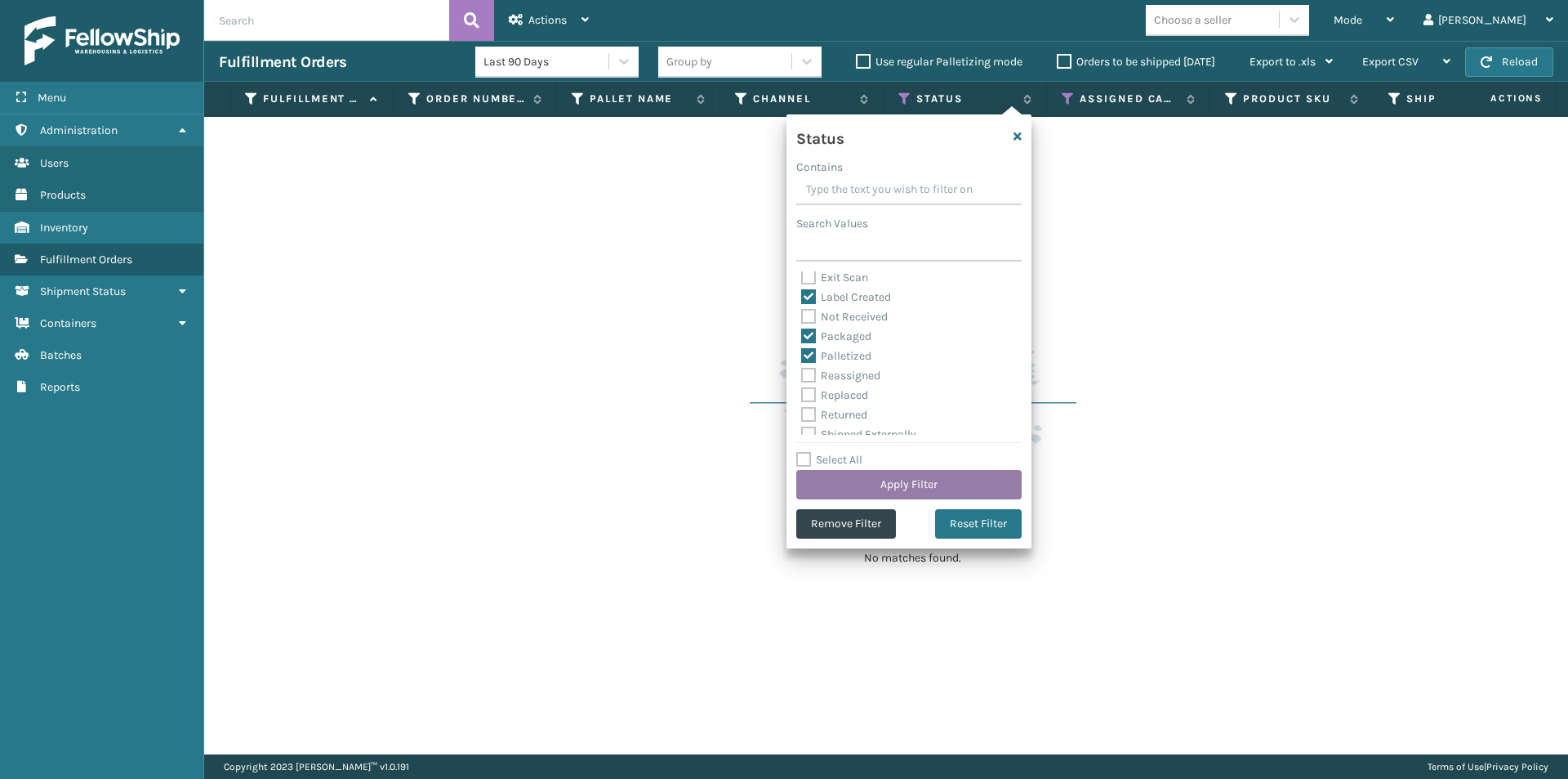
click at [899, 483] on button "Apply Filter" at bounding box center [909, 485] width 225 height 29
